Goal: Information Seeking & Learning: Understand process/instructions

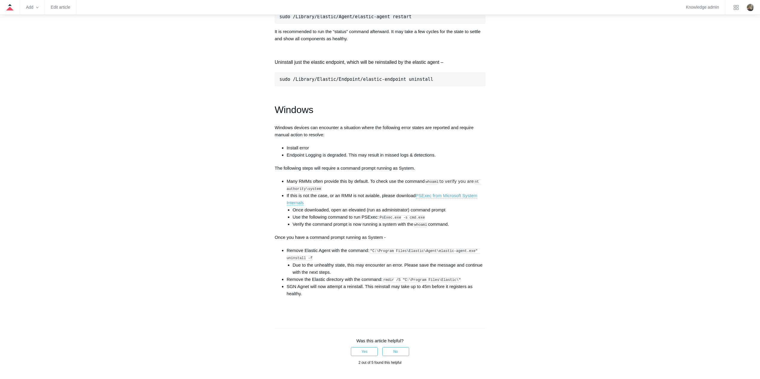
scroll to position [806, 0]
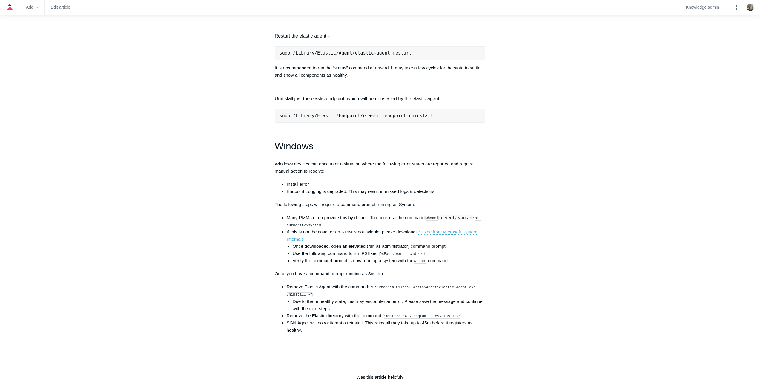
scroll to position [776, 0]
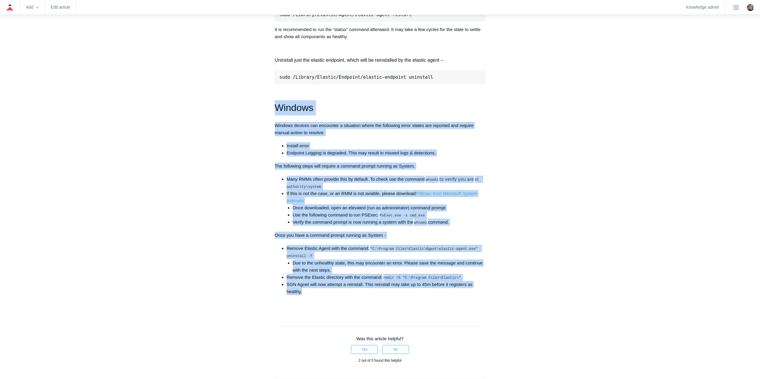
drag, startPoint x: 314, startPoint y: 295, endPoint x: 274, endPoint y: 115, distance: 184.3
copy div "Windows Windows devices can encounter a situation where the following error sta…"
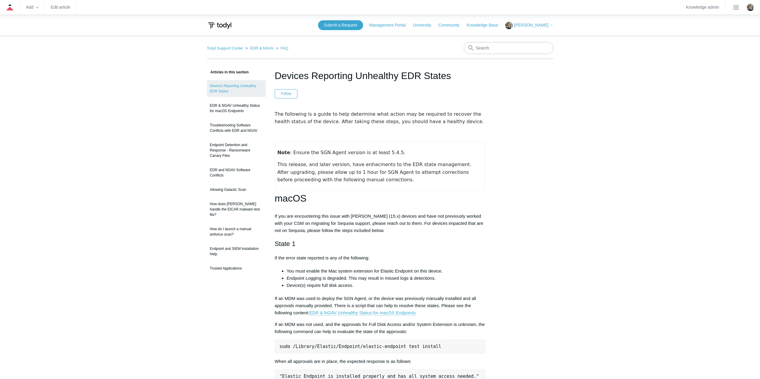
scroll to position [0, 0]
drag, startPoint x: 444, startPoint y: 76, endPoint x: 274, endPoint y: 79, distance: 169.9
copy h1 "Devices Reporting Unhealthy EDR States"
